Goal: Task Accomplishment & Management: Use online tool/utility

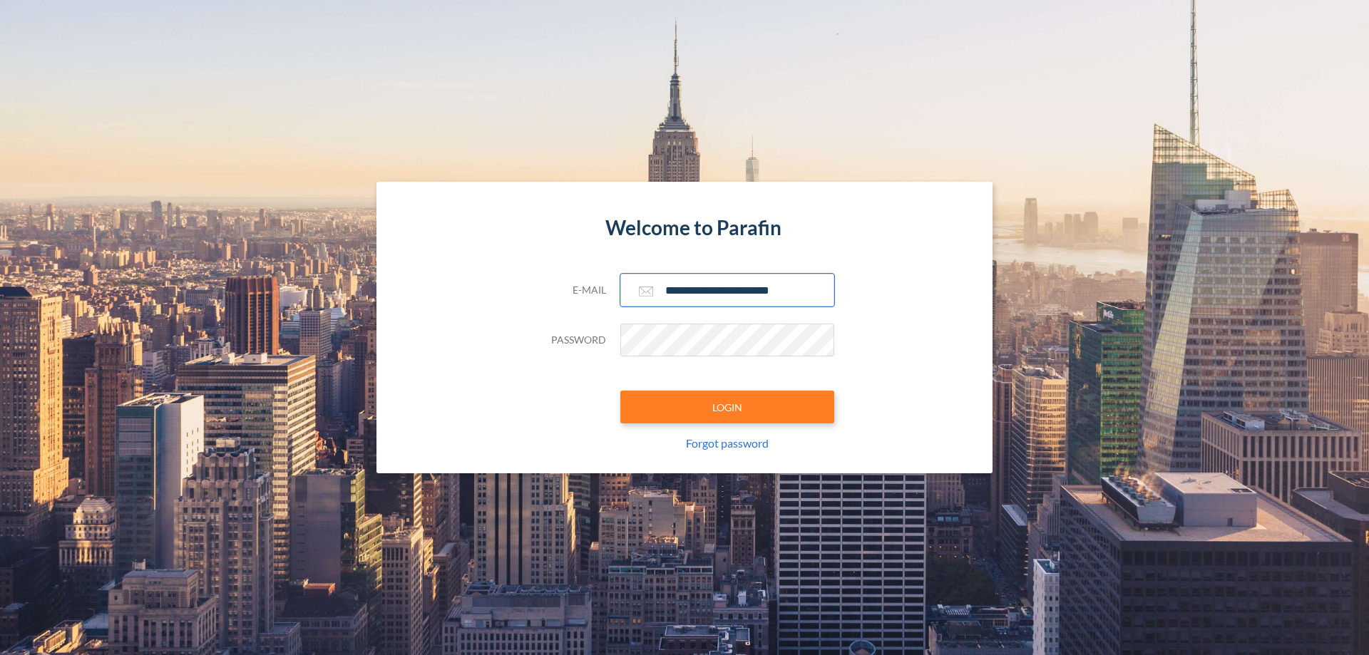
type input "**********"
click at [727, 407] on button "LOGIN" at bounding box center [727, 407] width 214 height 33
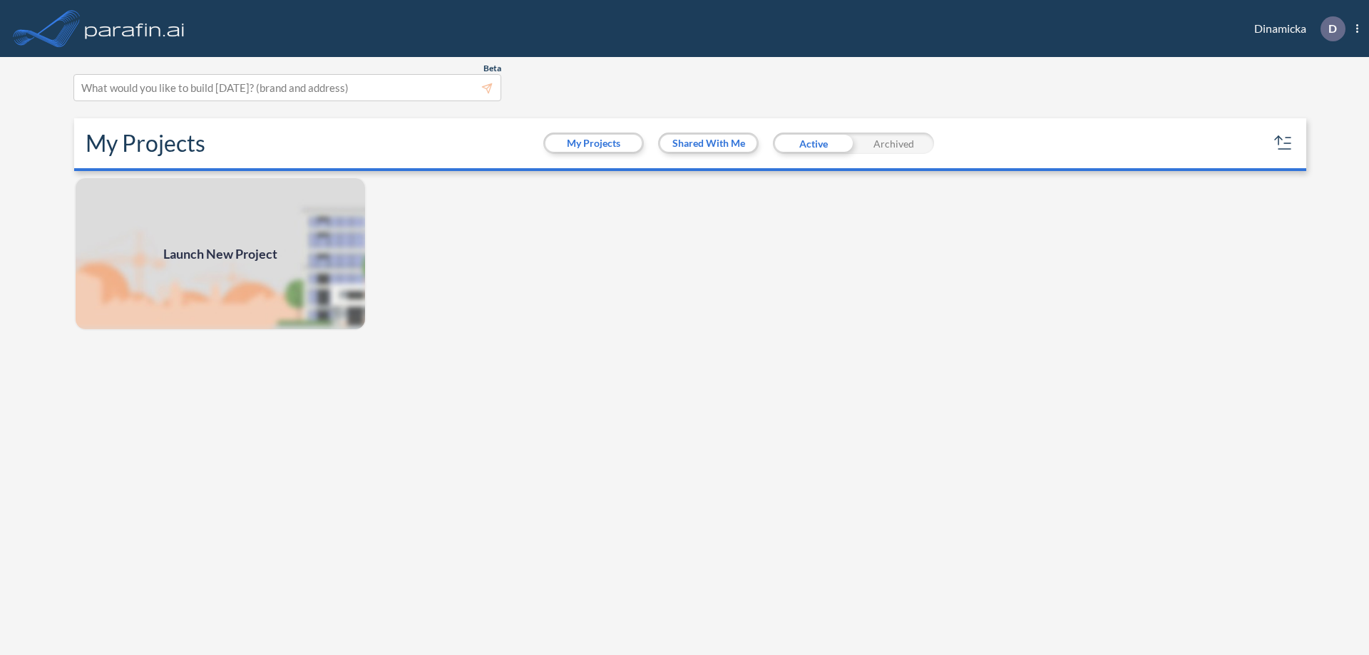
scroll to position [4, 0]
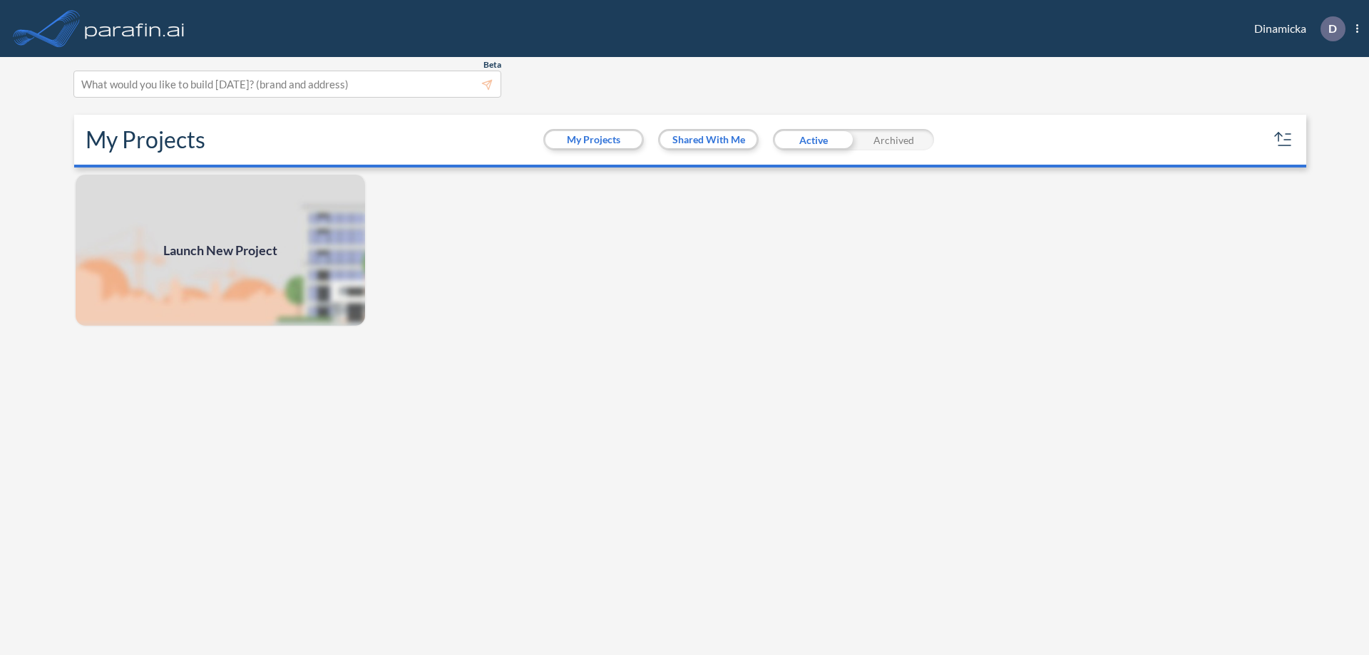
click at [220, 250] on span "Launch New Project" at bounding box center [220, 250] width 114 height 19
